Goal: Task Accomplishment & Management: Manage account settings

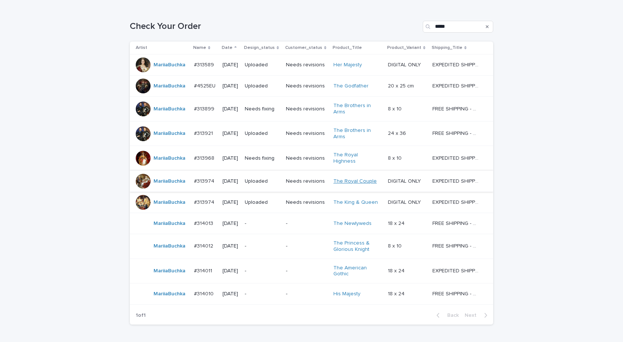
scroll to position [153, 0]
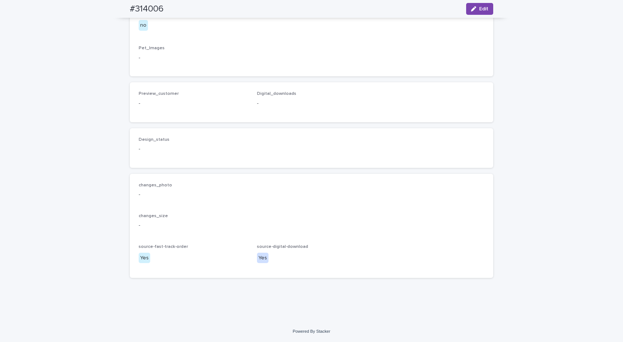
scroll to position [574, 0]
click at [485, 9] on span "Edit" at bounding box center [483, 8] width 9 height 5
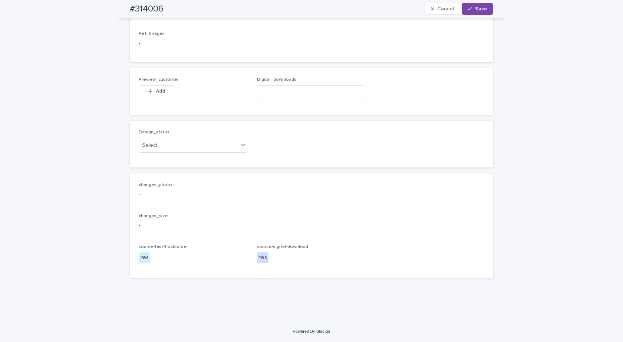
click at [290, 106] on div "Digital_downloads" at bounding box center [311, 91] width 109 height 29
click at [287, 100] on input at bounding box center [311, 92] width 109 height 15
paste input "**********"
type input "**********"
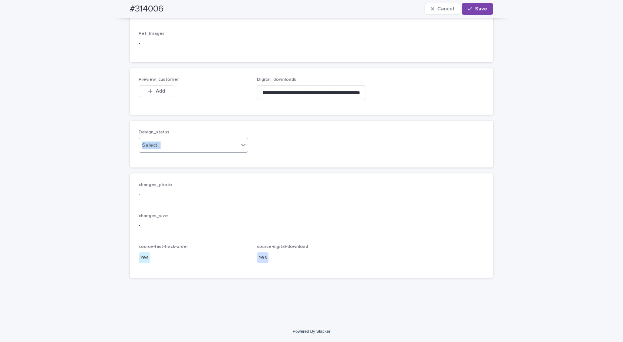
drag, startPoint x: 177, startPoint y: 160, endPoint x: 172, endPoint y: 166, distance: 7.1
click at [175, 159] on div "Design_status Select..." at bounding box center [193, 144] width 109 height 29
click at [169, 152] on div "Select..." at bounding box center [188, 145] width 99 height 12
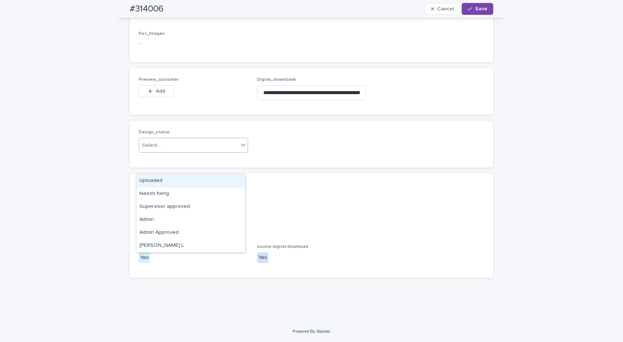
click at [152, 177] on div "Uploaded" at bounding box center [190, 181] width 109 height 13
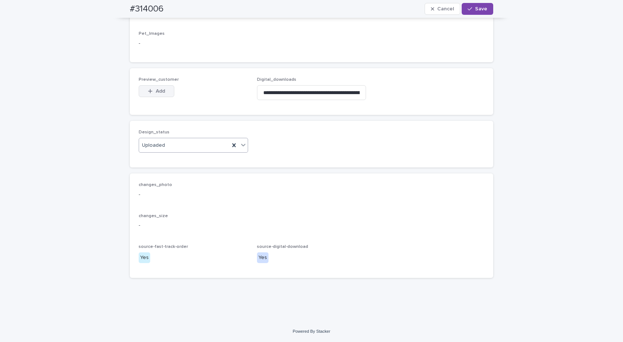
click at [156, 94] on span "Add" at bounding box center [160, 91] width 9 height 5
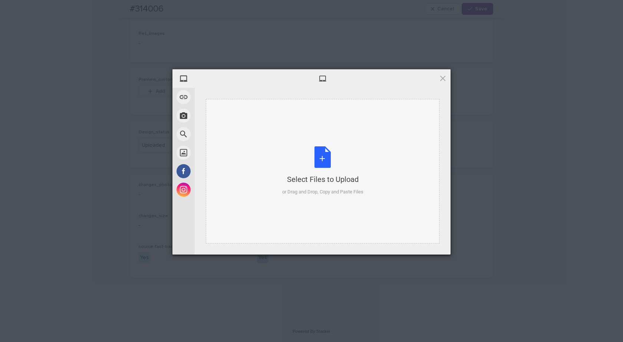
click at [320, 155] on div "Select Files to Upload or Drag and Drop, Copy and Paste Files" at bounding box center [322, 170] width 81 height 49
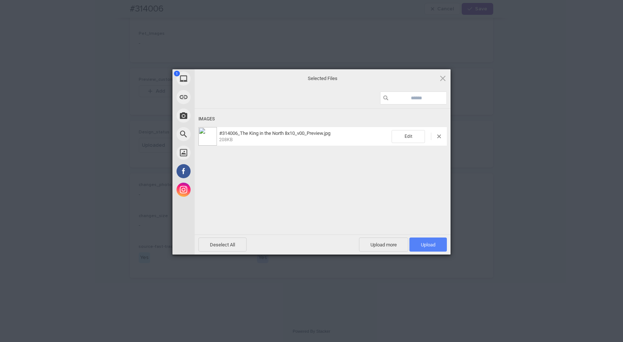
click at [438, 243] on span "Upload 1" at bounding box center [427, 245] width 37 height 14
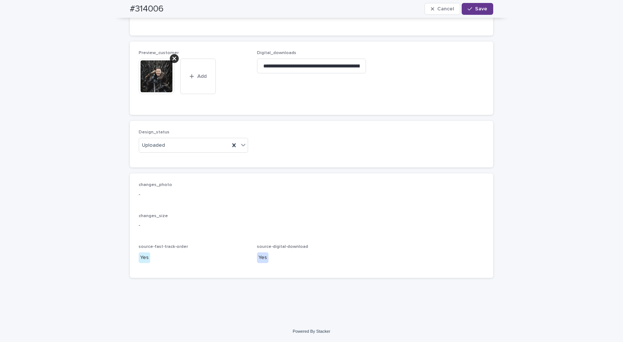
click at [475, 10] on span "Save" at bounding box center [481, 8] width 12 height 5
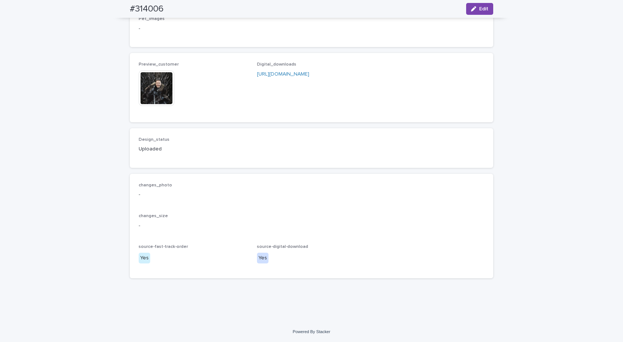
click at [157, 106] on img at bounding box center [157, 88] width 36 height 36
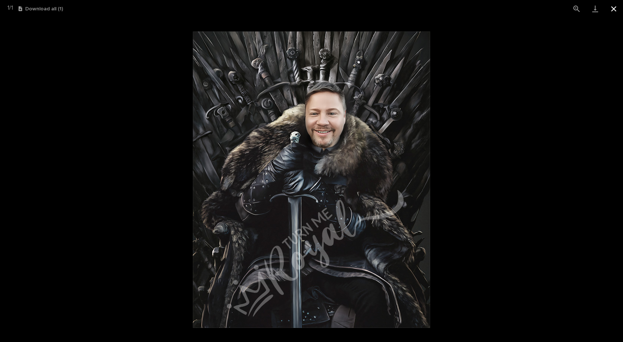
click at [610, 10] on button "Close gallery" at bounding box center [613, 8] width 19 height 17
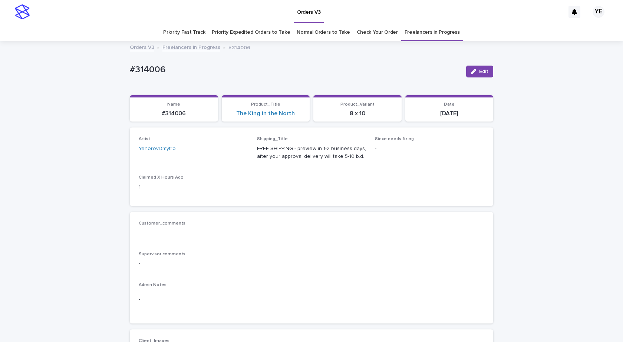
click at [179, 50] on link "Freelancers in Progress" at bounding box center [191, 47] width 58 height 9
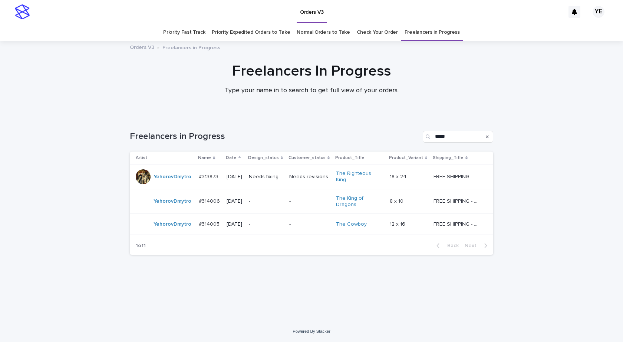
click at [167, 204] on div "YehorovDmytro" at bounding box center [164, 201] width 57 height 15
